Goal: Navigation & Orientation: Understand site structure

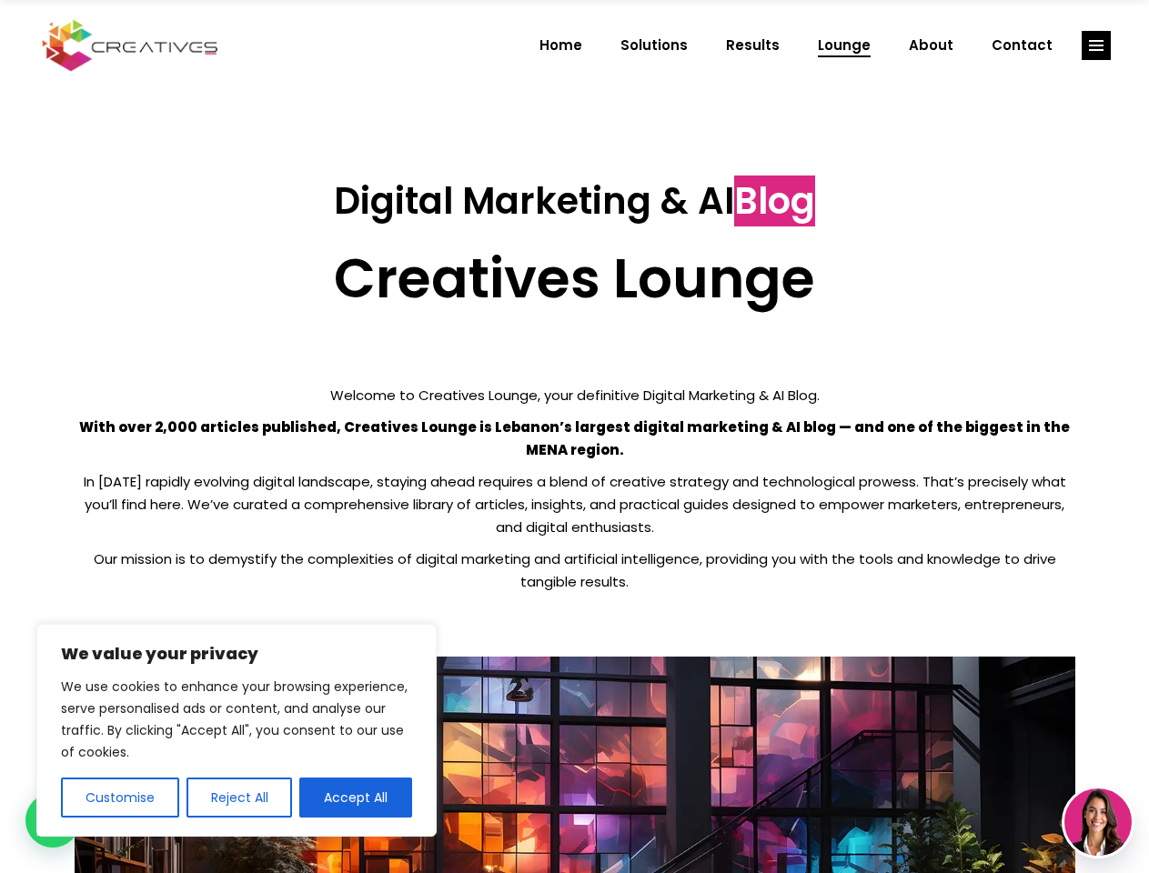
click at [574, 437] on p "With over 2,000 articles published, Creatives Lounge is Lebanon’s largest digit…" at bounding box center [575, 438] width 1001 height 45
click at [119, 798] on button "Customise" at bounding box center [120, 798] width 118 height 40
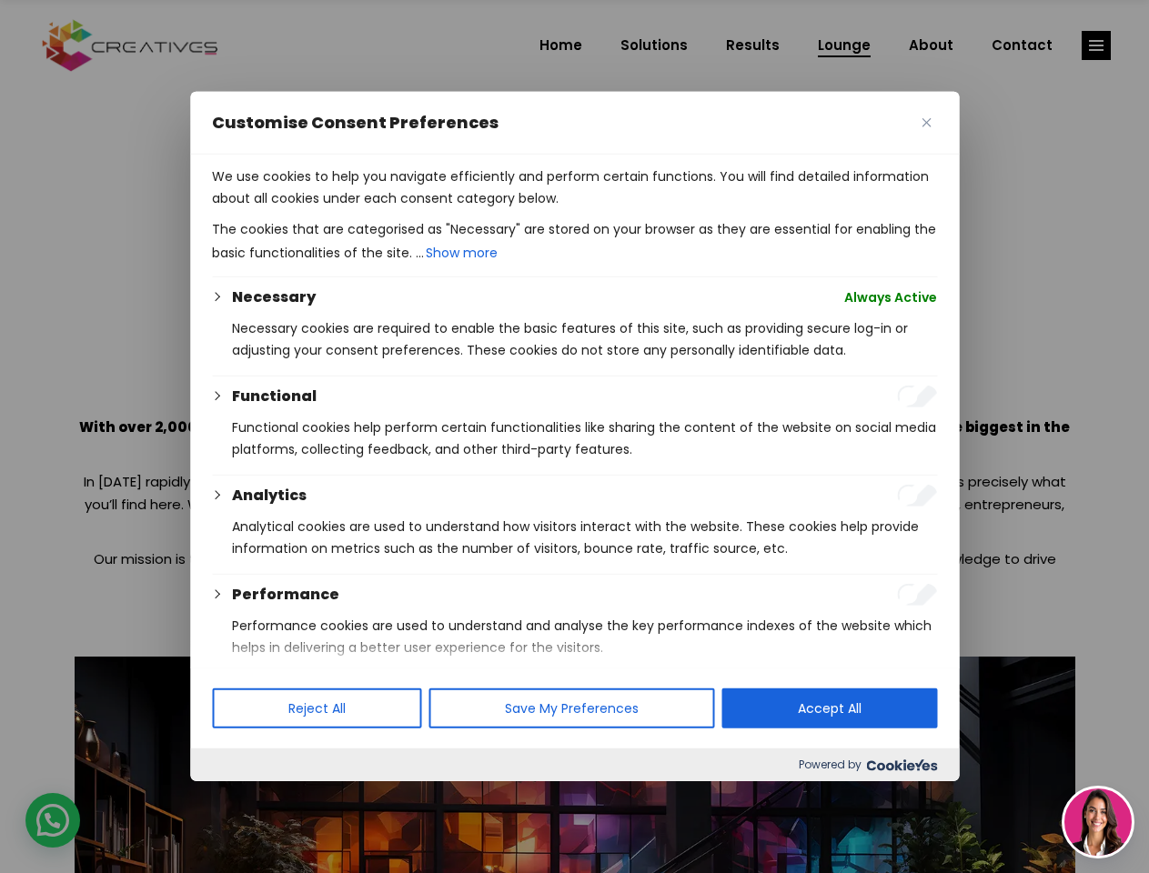
click at [238, 798] on div at bounding box center [574, 436] width 1149 height 873
click at [356, 209] on p "We use cookies to help you navigate efficiently and perform certain functions. …" at bounding box center [574, 188] width 725 height 44
click at [1096, 45] on div at bounding box center [574, 436] width 1149 height 873
click at [1098, 822] on img at bounding box center [1097, 822] width 67 height 67
